Goal: Check status: Check status

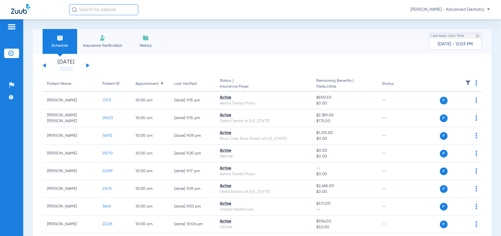
click at [88, 64] on div "[DATE] [DATE] [DATE] [DATE] [DATE] [DATE] [DATE] [DATE] [DATE] [DATE] [DATE] [D…" at bounding box center [66, 65] width 47 height 12
click at [87, 65] on button at bounding box center [87, 65] width 3 height 4
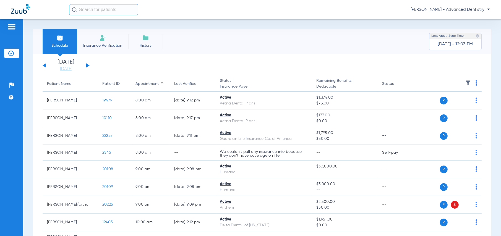
click at [87, 65] on button at bounding box center [87, 65] width 3 height 4
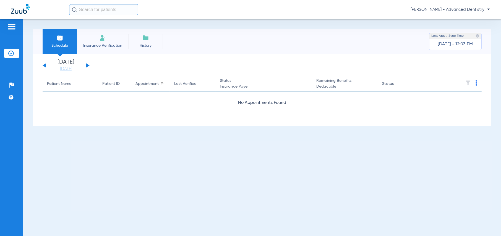
click at [87, 65] on button at bounding box center [87, 65] width 3 height 4
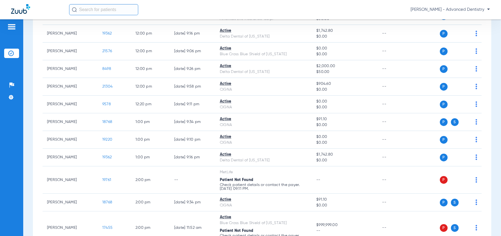
scroll to position [526, 0]
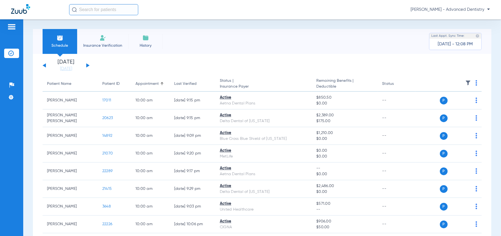
click at [87, 64] on button at bounding box center [87, 65] width 3 height 4
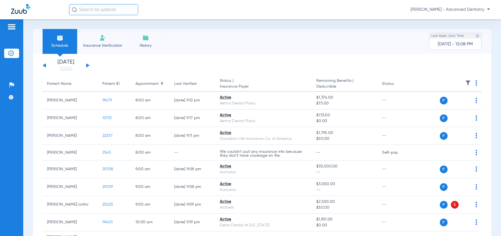
click at [87, 64] on button at bounding box center [87, 65] width 3 height 4
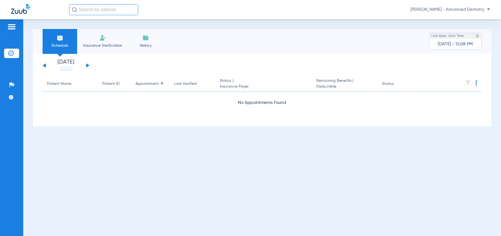
click at [87, 64] on button at bounding box center [87, 65] width 3 height 4
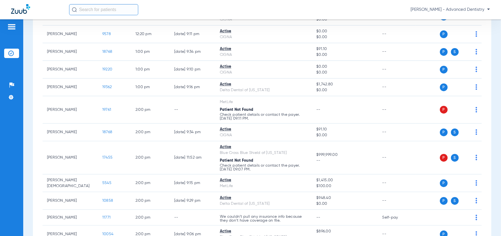
scroll to position [581, 0]
